Goal: Task Accomplishment & Management: Use online tool/utility

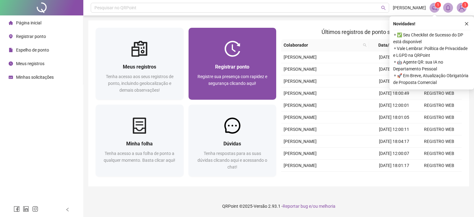
click at [243, 64] on span "Registrar ponto" at bounding box center [232, 67] width 34 height 6
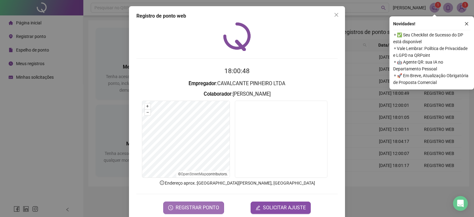
click at [200, 208] on span "REGISTRAR PONTO" at bounding box center [198, 207] width 44 height 7
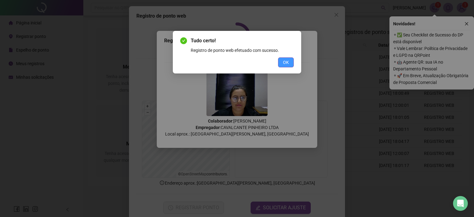
click at [289, 62] on span "OK" at bounding box center [286, 62] width 6 height 7
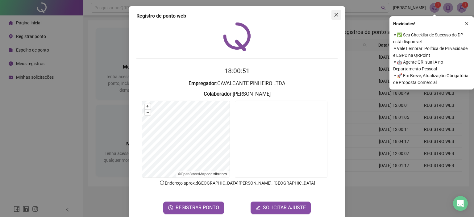
click at [334, 15] on icon "close" at bounding box center [336, 14] width 5 height 5
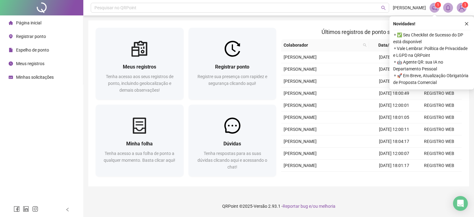
click at [48, 52] on span "Espelho de ponto" at bounding box center [32, 50] width 33 height 5
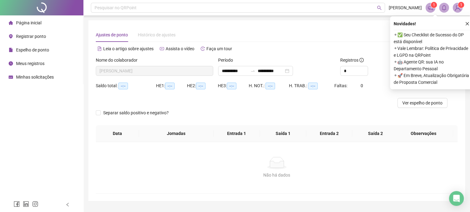
type input "**********"
click at [39, 23] on span "Página inicial" at bounding box center [28, 22] width 25 height 5
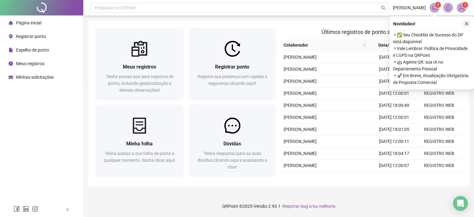
click at [467, 23] on icon "close" at bounding box center [467, 24] width 4 height 4
